Goal: Transaction & Acquisition: Purchase product/service

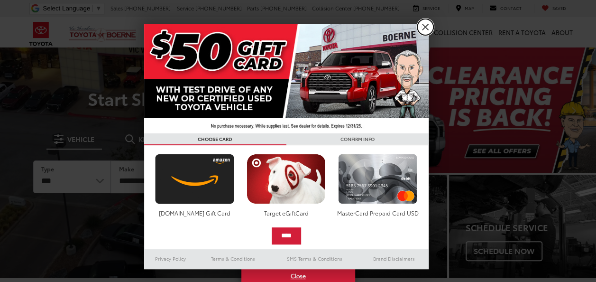
click at [428, 27] on link "X" at bounding box center [425, 27] width 16 height 16
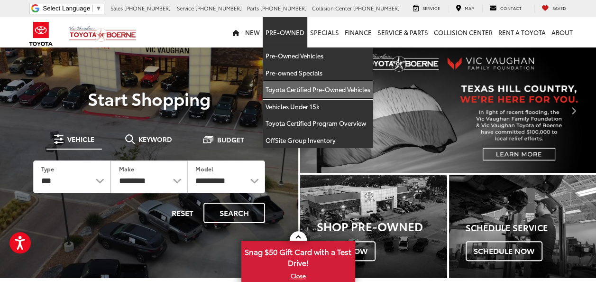
click at [296, 88] on link "Toyota Certified Pre-Owned Vehicles" at bounding box center [318, 89] width 110 height 17
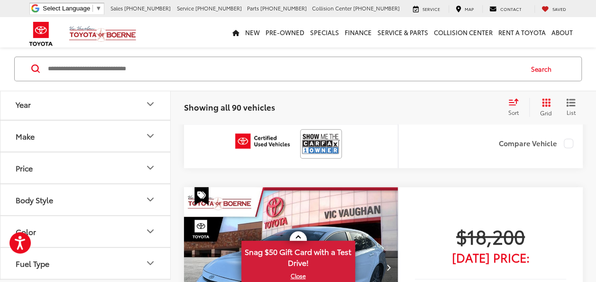
scroll to position [142, 0]
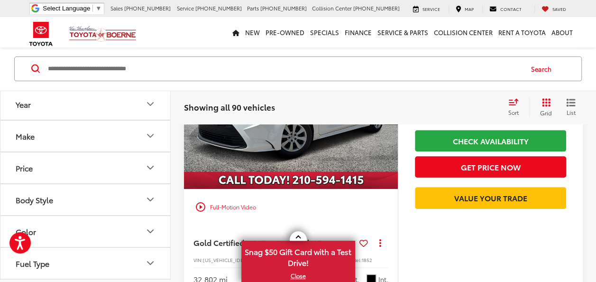
click at [512, 106] on div "Sort" at bounding box center [517, 107] width 26 height 19
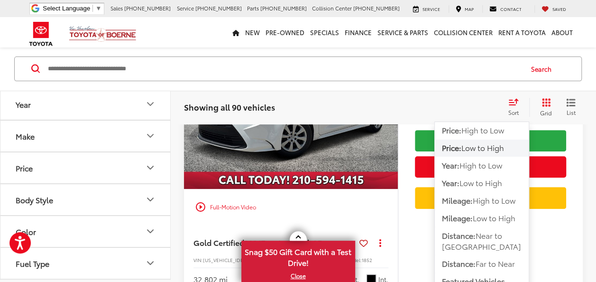
click at [486, 146] on span "Low to High" at bounding box center [482, 147] width 43 height 11
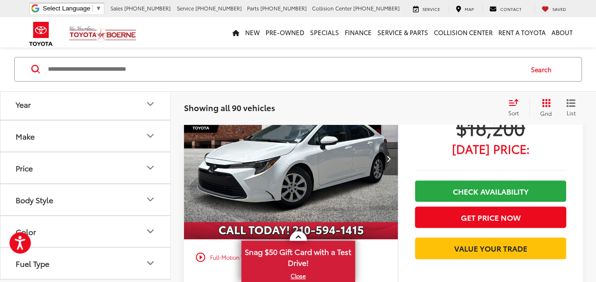
scroll to position [45, 0]
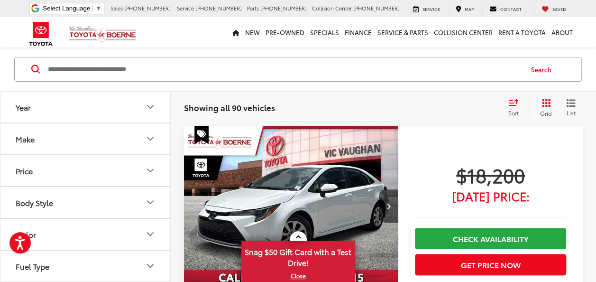
click at [511, 106] on div "Sort" at bounding box center [517, 107] width 26 height 19
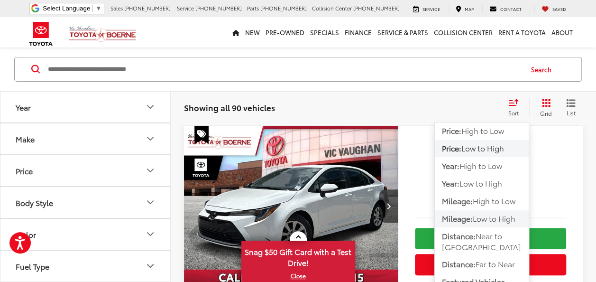
click at [485, 215] on span "Low to High" at bounding box center [494, 217] width 43 height 11
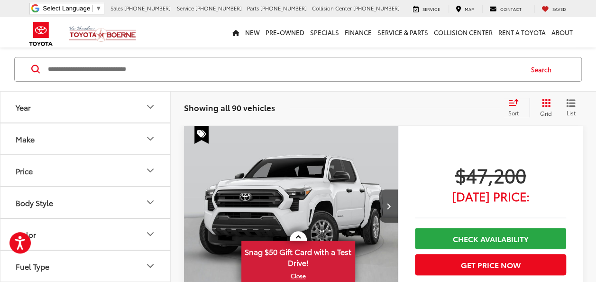
click at [149, 139] on icon "Make" at bounding box center [150, 138] width 11 height 11
click at [29, 182] on label "Toyota (90)" at bounding box center [43, 180] width 38 height 38
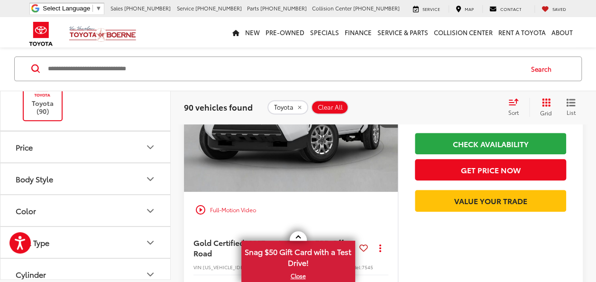
scroll to position [95, 0]
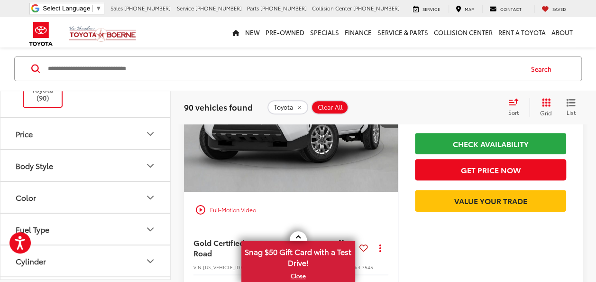
click at [151, 168] on icon "Body Style" at bounding box center [150, 165] width 11 height 11
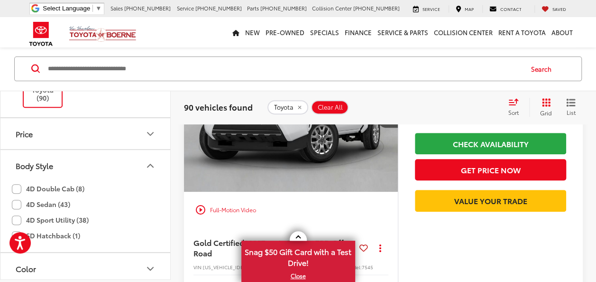
scroll to position [142, 0]
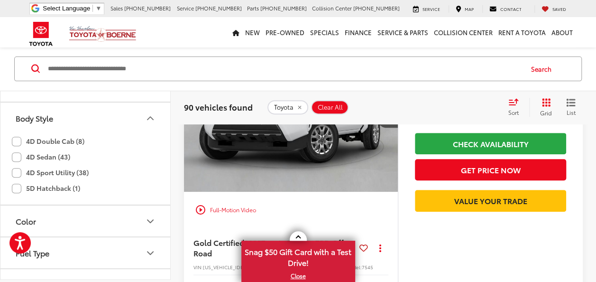
click at [45, 155] on label "4D Sedan (43)" at bounding box center [41, 157] width 58 height 16
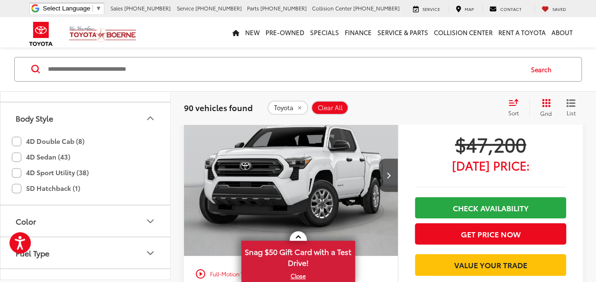
scroll to position [45, 0]
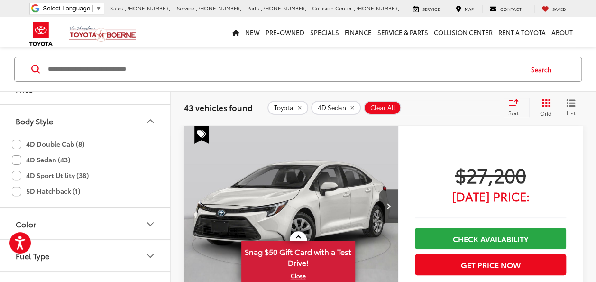
click at [456, 104] on div "Toyota 4D Sedan Clear All + 0" at bounding box center [383, 108] width 232 height 14
click at [152, 118] on icon "Body Style" at bounding box center [150, 120] width 11 height 11
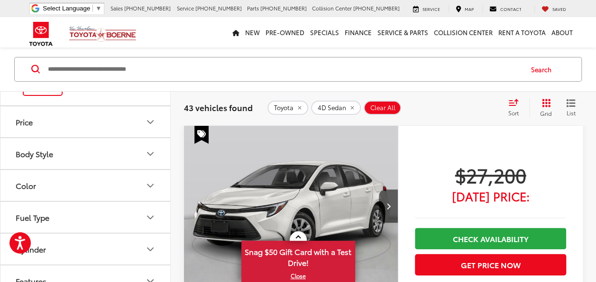
scroll to position [95, 0]
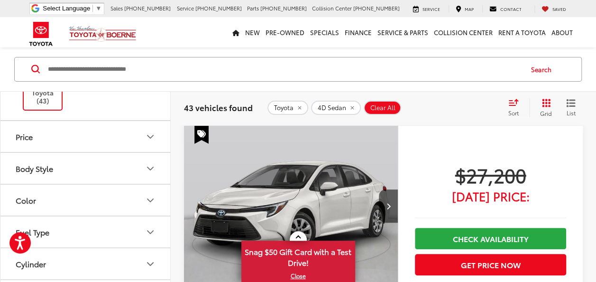
click at [151, 166] on icon "Body Style" at bounding box center [150, 168] width 11 height 11
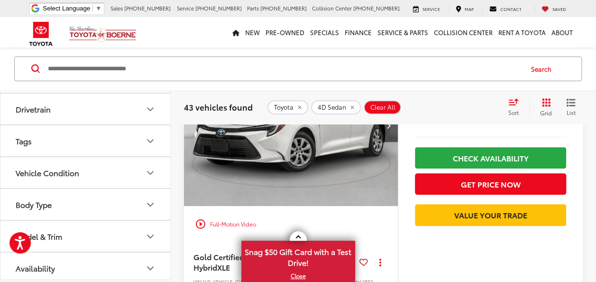
scroll to position [139, 0]
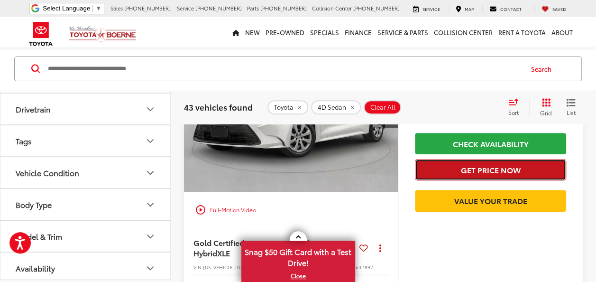
click at [505, 174] on button "Get Price Now" at bounding box center [490, 169] width 151 height 21
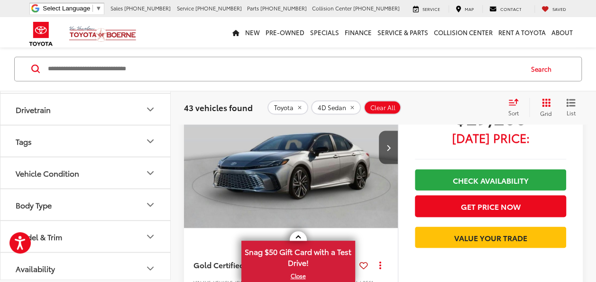
scroll to position [803, 0]
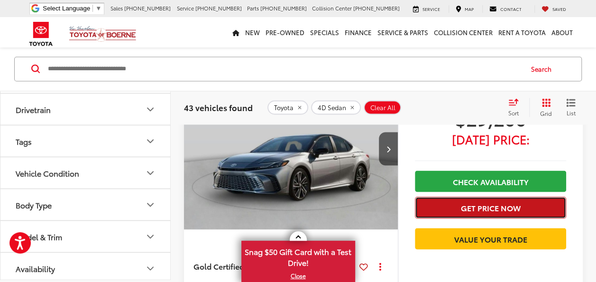
click at [458, 206] on button "Get Price Now" at bounding box center [490, 206] width 151 height 21
click at [458, 207] on button "Get Price Now" at bounding box center [490, 206] width 151 height 21
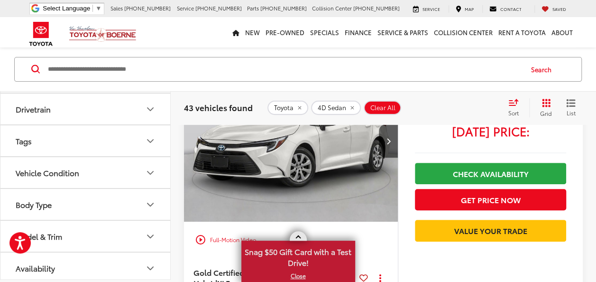
scroll to position [142, 0]
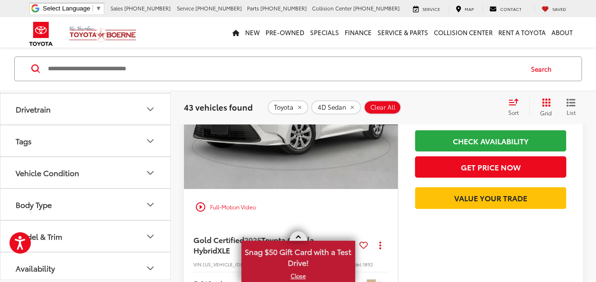
click at [298, 235] on span at bounding box center [297, 237] width 5 height 5
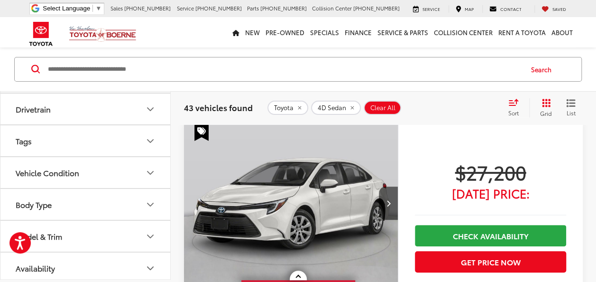
scroll to position [95, 0]
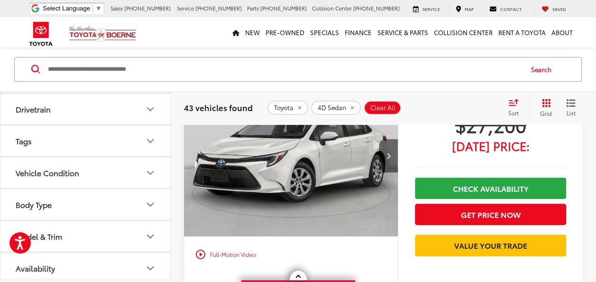
click at [390, 162] on button "Next image" at bounding box center [388, 155] width 19 height 33
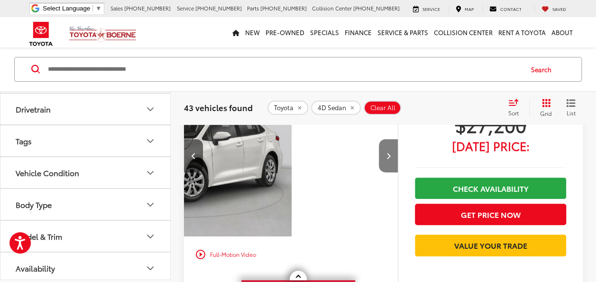
scroll to position [0, 215]
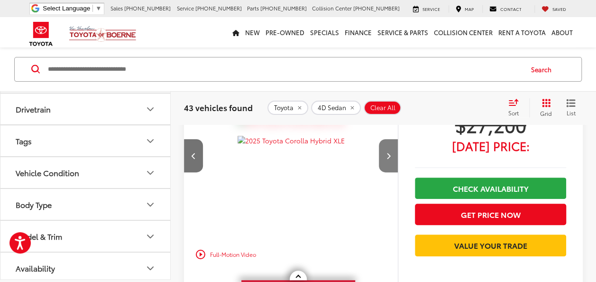
click at [390, 162] on button "Next image" at bounding box center [388, 155] width 19 height 33
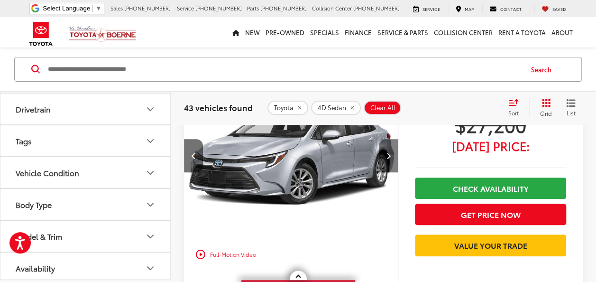
click at [390, 163] on button "Next image" at bounding box center [388, 155] width 19 height 33
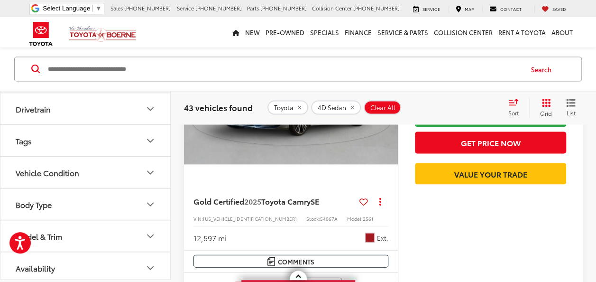
scroll to position [853, 0]
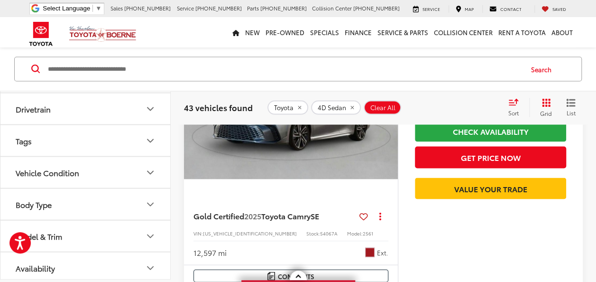
click at [290, 156] on img "2025 Toyota Camry SE 0" at bounding box center [290, 98] width 215 height 161
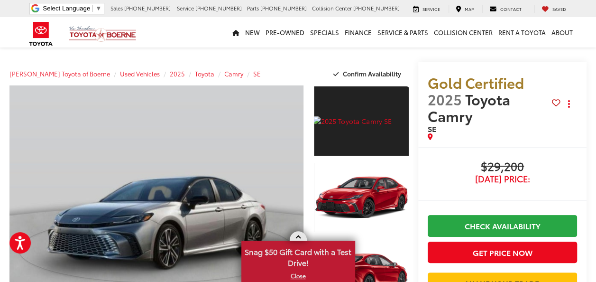
click at [302, 236] on link at bounding box center [298, 235] width 17 height 9
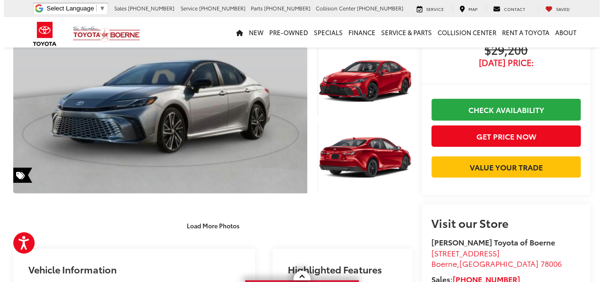
scroll to position [47, 0]
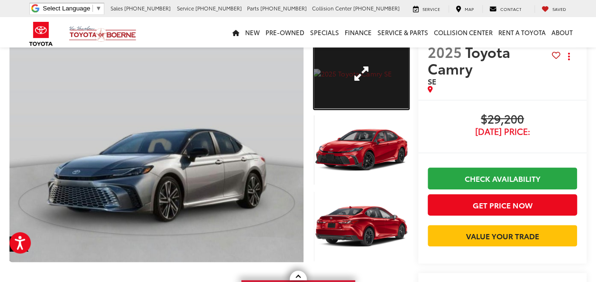
click at [359, 83] on link "Expand Photo 1" at bounding box center [361, 73] width 95 height 71
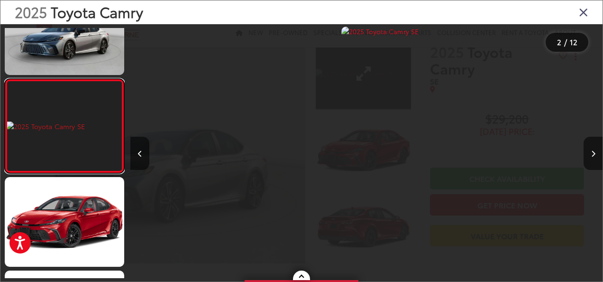
scroll to position [0, 472]
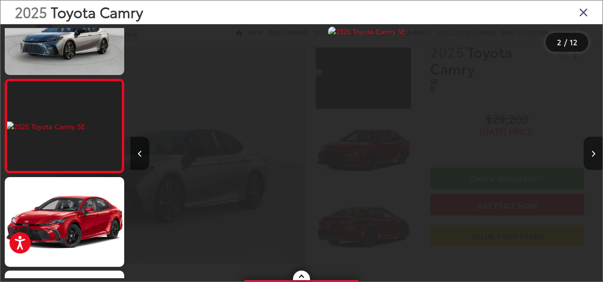
click at [596, 159] on button "Next image" at bounding box center [593, 153] width 19 height 33
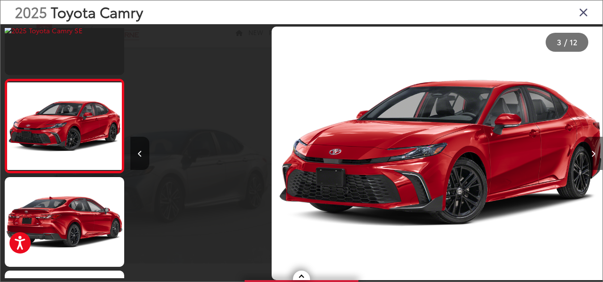
scroll to position [0, 945]
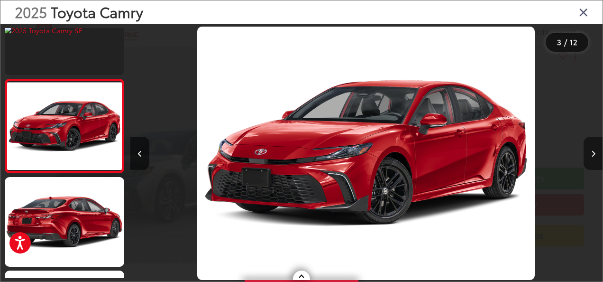
click at [596, 159] on button "Next image" at bounding box center [593, 153] width 19 height 33
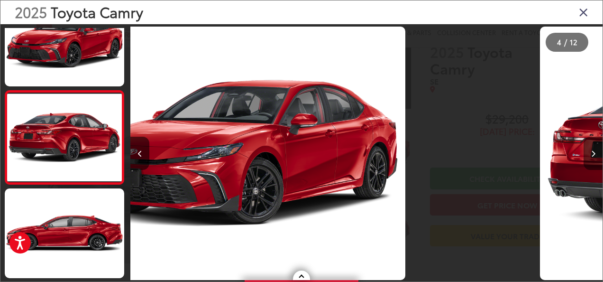
scroll to position [230, 0]
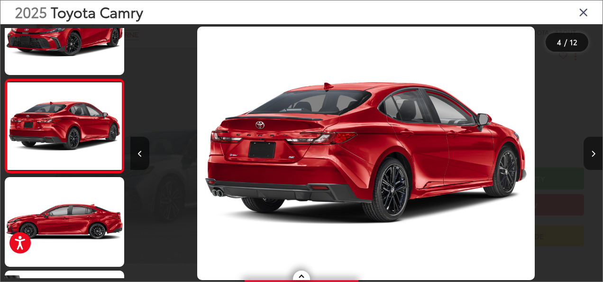
click at [596, 159] on button "Next image" at bounding box center [593, 153] width 19 height 33
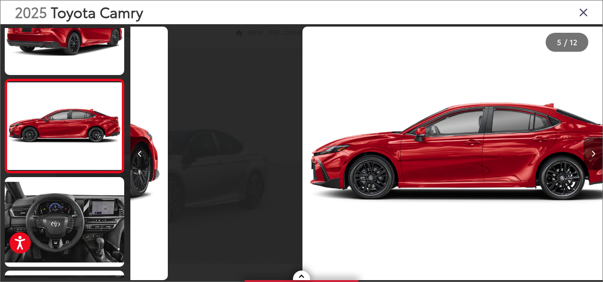
scroll to position [0, 1890]
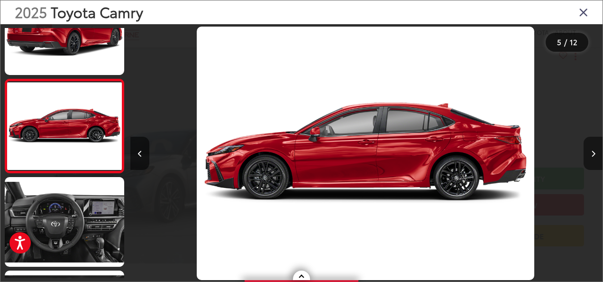
click at [596, 159] on button "Next image" at bounding box center [593, 153] width 19 height 33
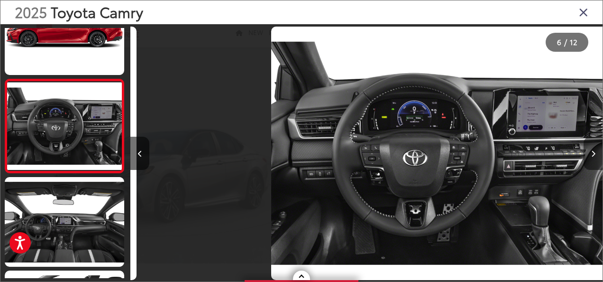
scroll to position [0, 2362]
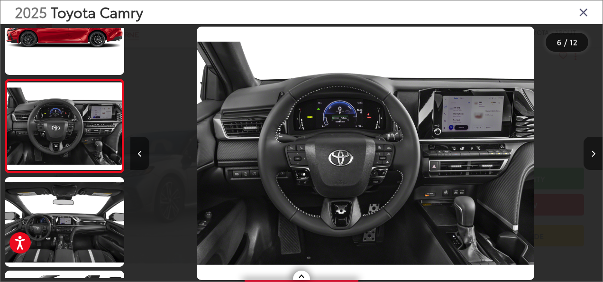
click at [596, 159] on button "Next image" at bounding box center [593, 153] width 19 height 33
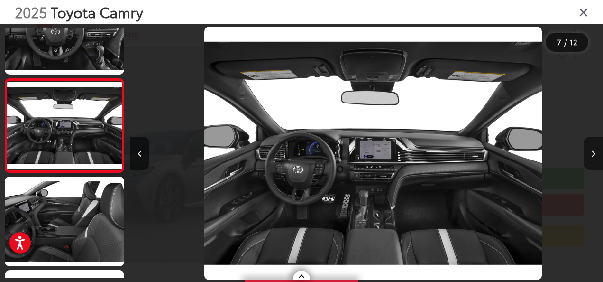
scroll to position [0, 0]
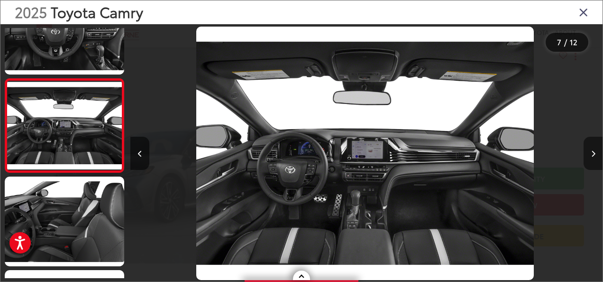
click at [596, 159] on button "Next image" at bounding box center [593, 153] width 19 height 33
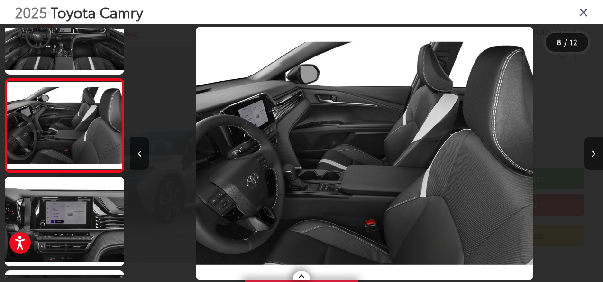
click at [582, 15] on icon "Close gallery" at bounding box center [583, 12] width 9 height 12
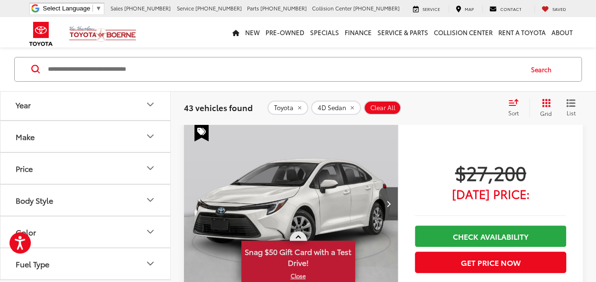
click at [298, 241] on span "Snag $50 Gift Card with a Test Drive!" at bounding box center [298, 255] width 112 height 29
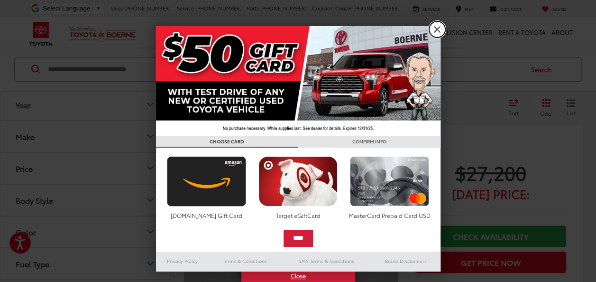
click at [435, 32] on link "X" at bounding box center [437, 29] width 16 height 16
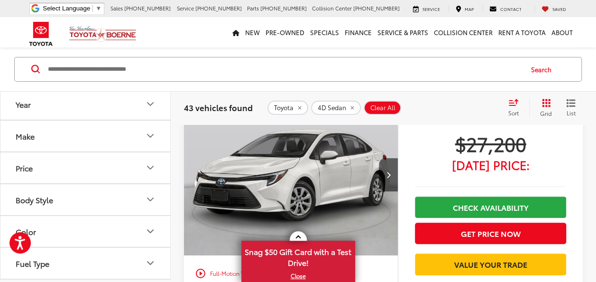
scroll to position [94, 0]
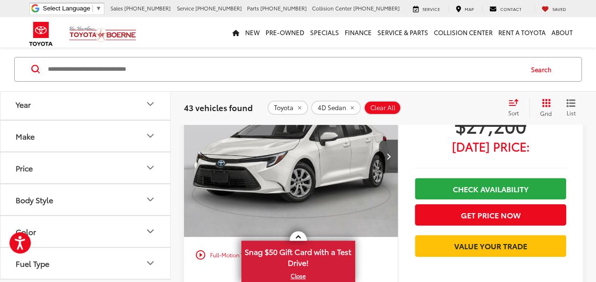
click at [328, 168] on img "2025 Toyota Corolla Hybrid XLE 0" at bounding box center [290, 156] width 215 height 161
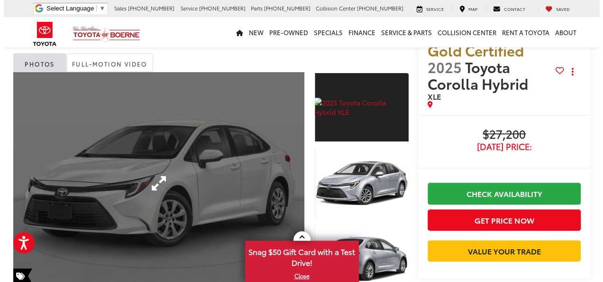
scroll to position [95, 0]
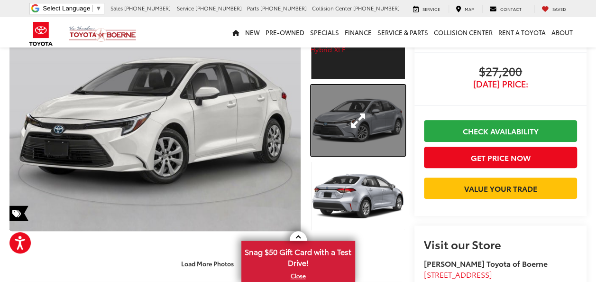
click at [314, 117] on link "Expand Photo 2" at bounding box center [358, 120] width 94 height 70
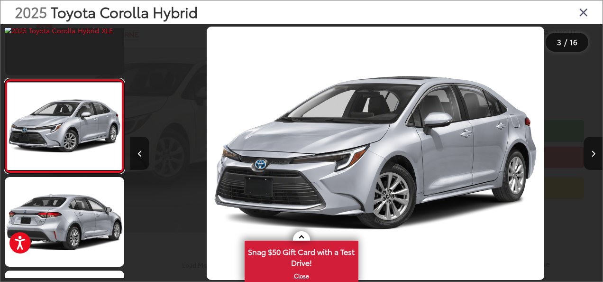
scroll to position [0, 945]
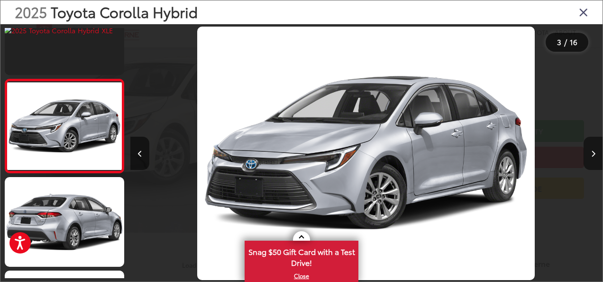
click at [596, 154] on button "Next image" at bounding box center [593, 153] width 19 height 33
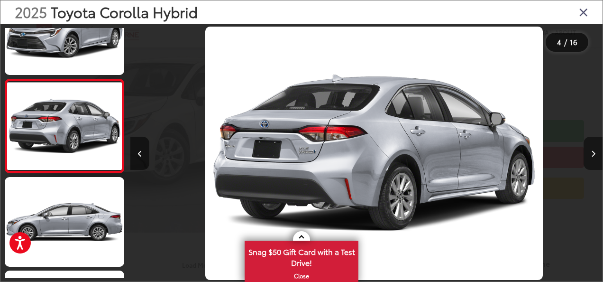
scroll to position [0, 1417]
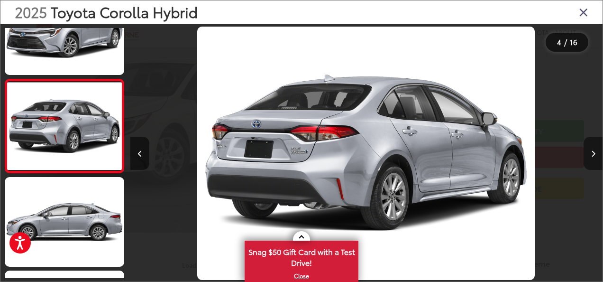
click at [596, 154] on button "Next image" at bounding box center [593, 153] width 19 height 33
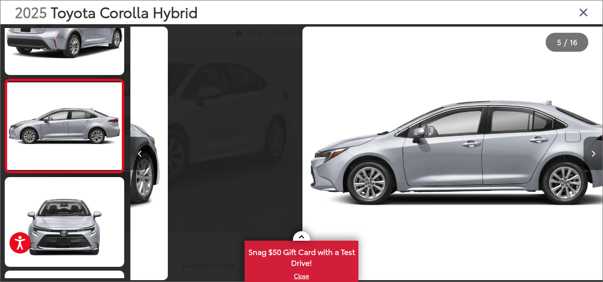
scroll to position [0, 1890]
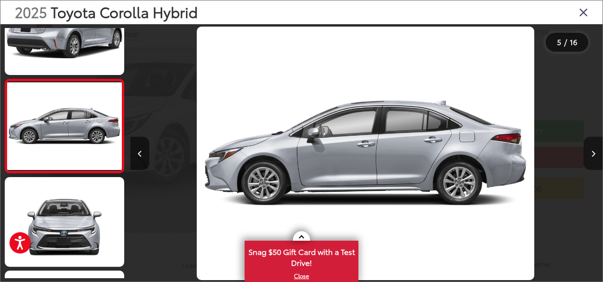
click at [596, 154] on button "Next image" at bounding box center [593, 153] width 19 height 33
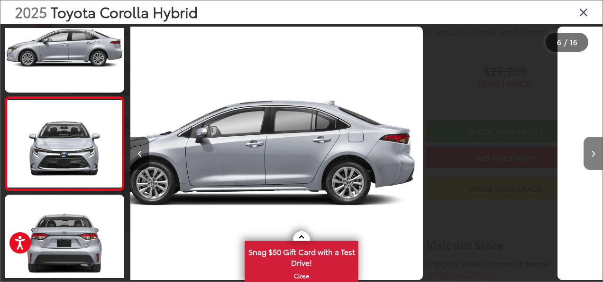
scroll to position [417, 0]
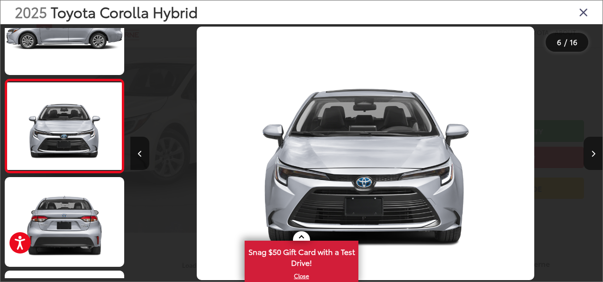
click at [596, 154] on button "Next image" at bounding box center [593, 153] width 19 height 33
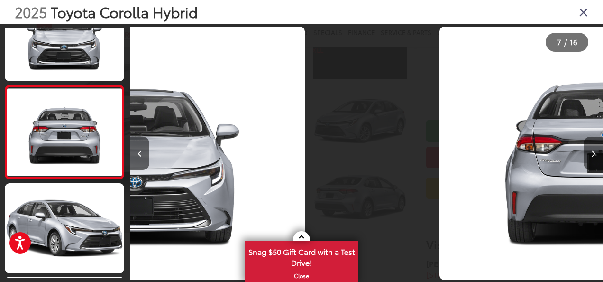
scroll to position [511, 0]
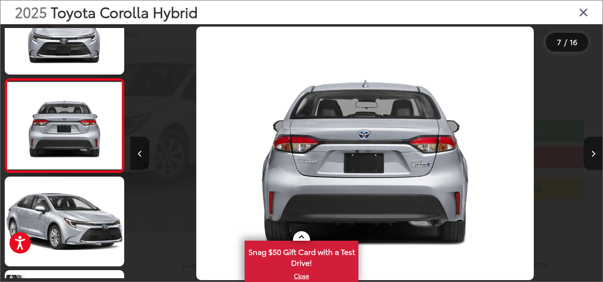
click at [596, 154] on button "Next image" at bounding box center [593, 153] width 19 height 33
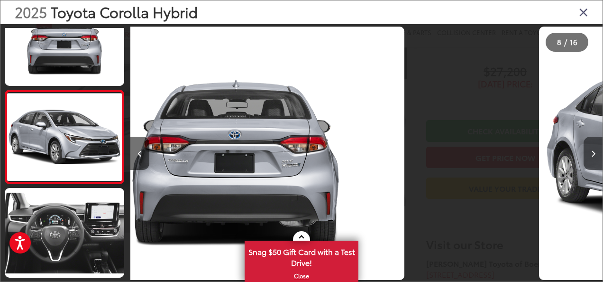
scroll to position [604, 0]
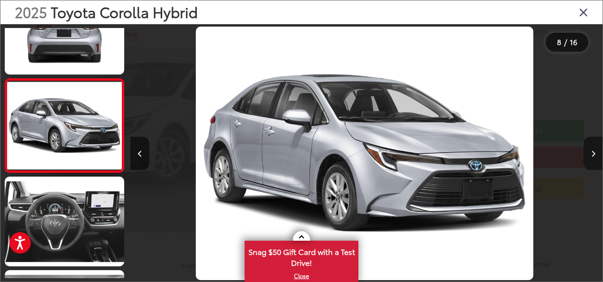
click at [596, 154] on button "Next image" at bounding box center [593, 153] width 19 height 33
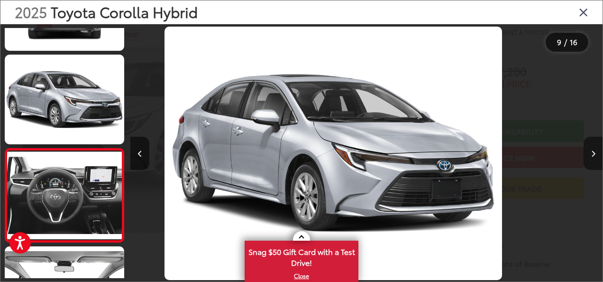
scroll to position [0, 0]
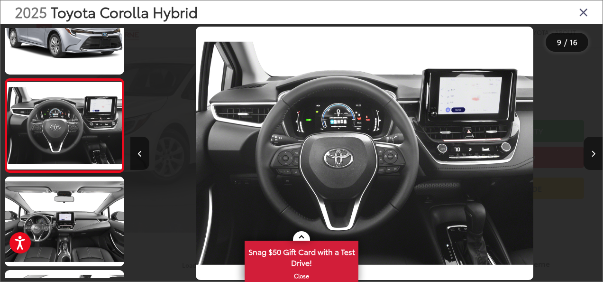
click at [596, 154] on button "Next image" at bounding box center [593, 153] width 19 height 33
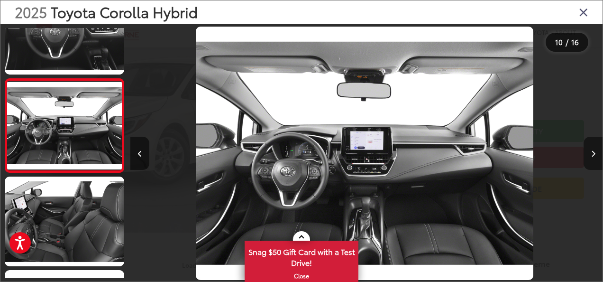
click at [596, 154] on button "Next image" at bounding box center [593, 153] width 19 height 33
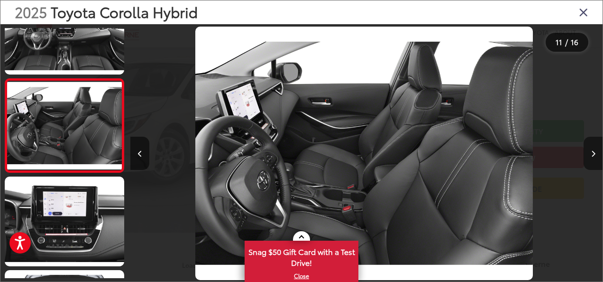
click at [596, 154] on button "Next image" at bounding box center [593, 153] width 19 height 33
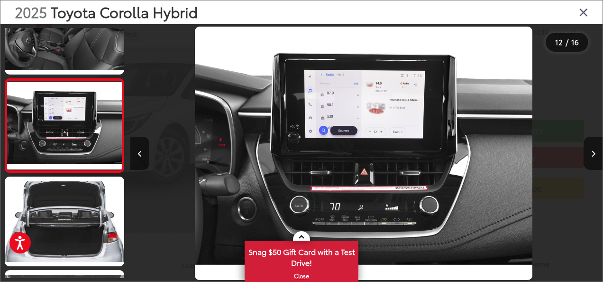
click at [585, 14] on icon "Close gallery" at bounding box center [583, 12] width 9 height 12
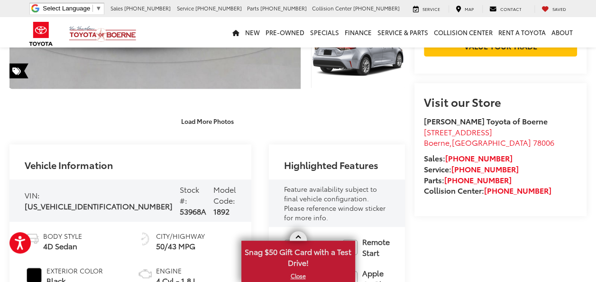
click at [297, 235] on link at bounding box center [298, 235] width 17 height 9
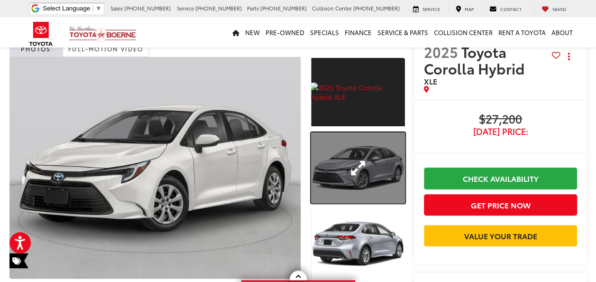
click at [348, 173] on link "Expand Photo 2" at bounding box center [358, 167] width 94 height 70
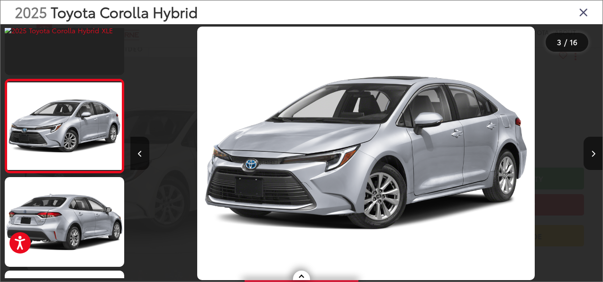
click at [588, 12] on icon "Close gallery" at bounding box center [583, 12] width 9 height 12
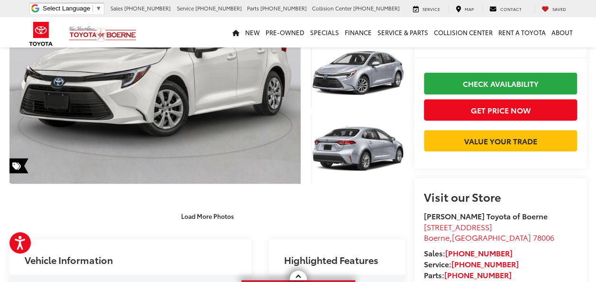
click at [424, 156] on capital-one-entry-button at bounding box center [424, 156] width 0 height 0
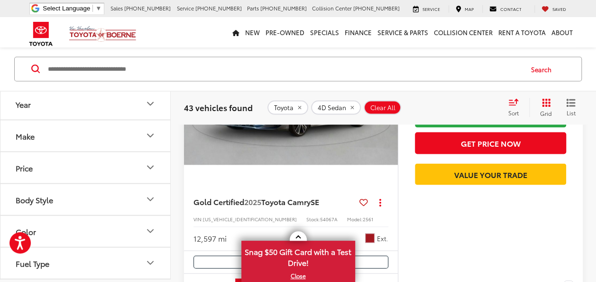
scroll to position [806, 0]
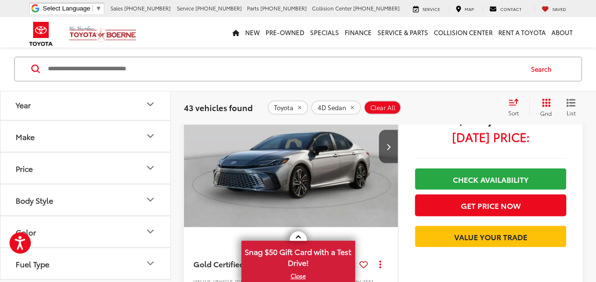
click at [250, 157] on img "2025 Toyota Camry SE 0" at bounding box center [290, 146] width 215 height 161
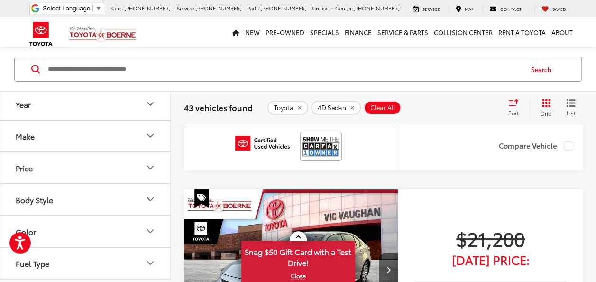
scroll to position [1659, 0]
